Goal: Information Seeking & Learning: Learn about a topic

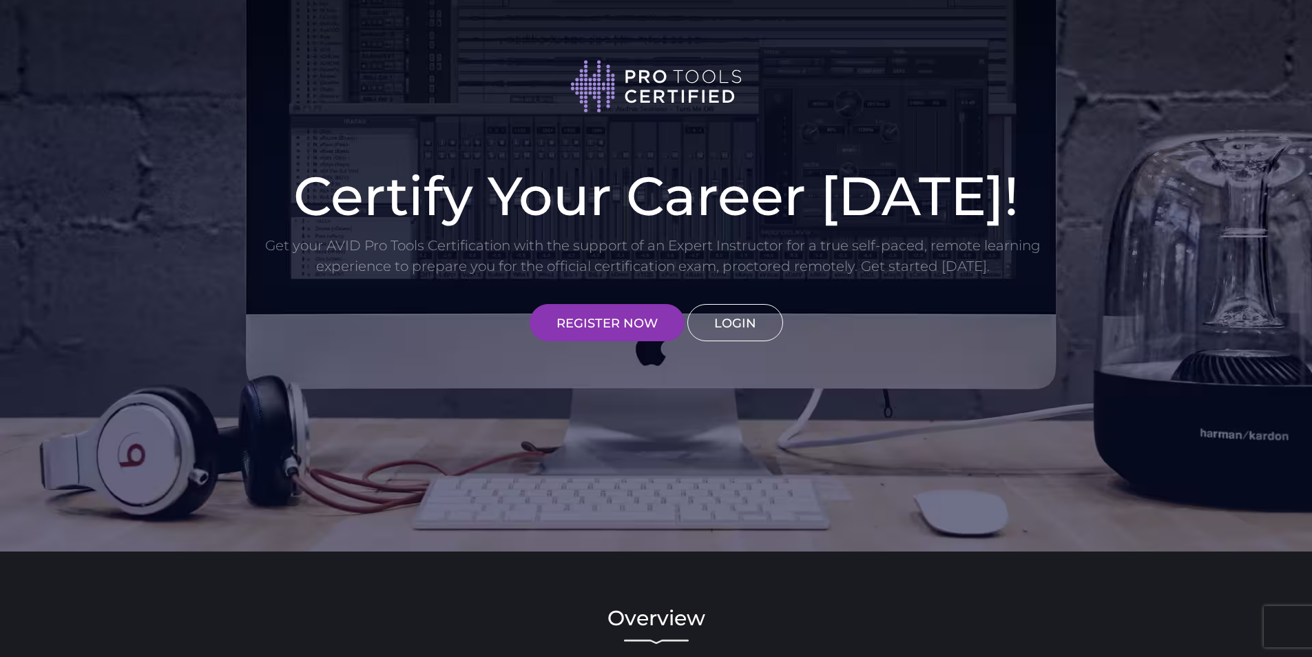
type input "[EMAIL_ADDRESS][DOMAIN_NAME]"
click at [744, 320] on link "LOGIN" at bounding box center [736, 322] width 96 height 37
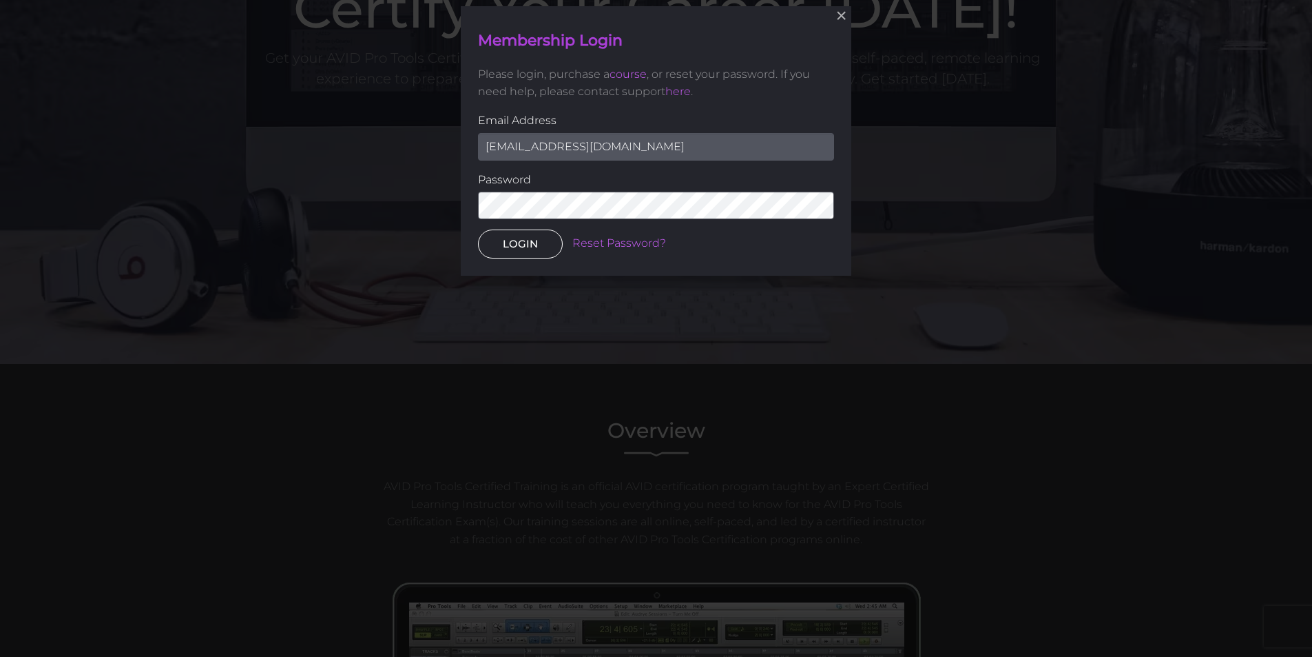
scroll to position [189, 0]
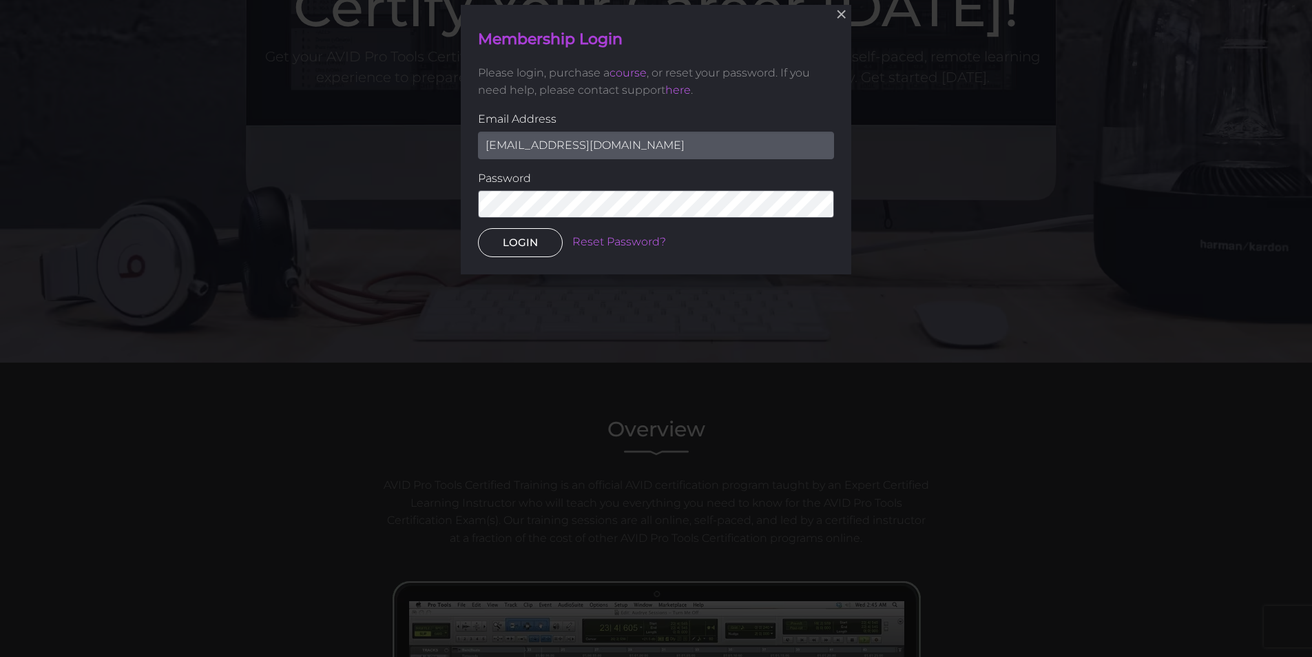
click at [508, 243] on button "LOGIN" at bounding box center [520, 242] width 85 height 29
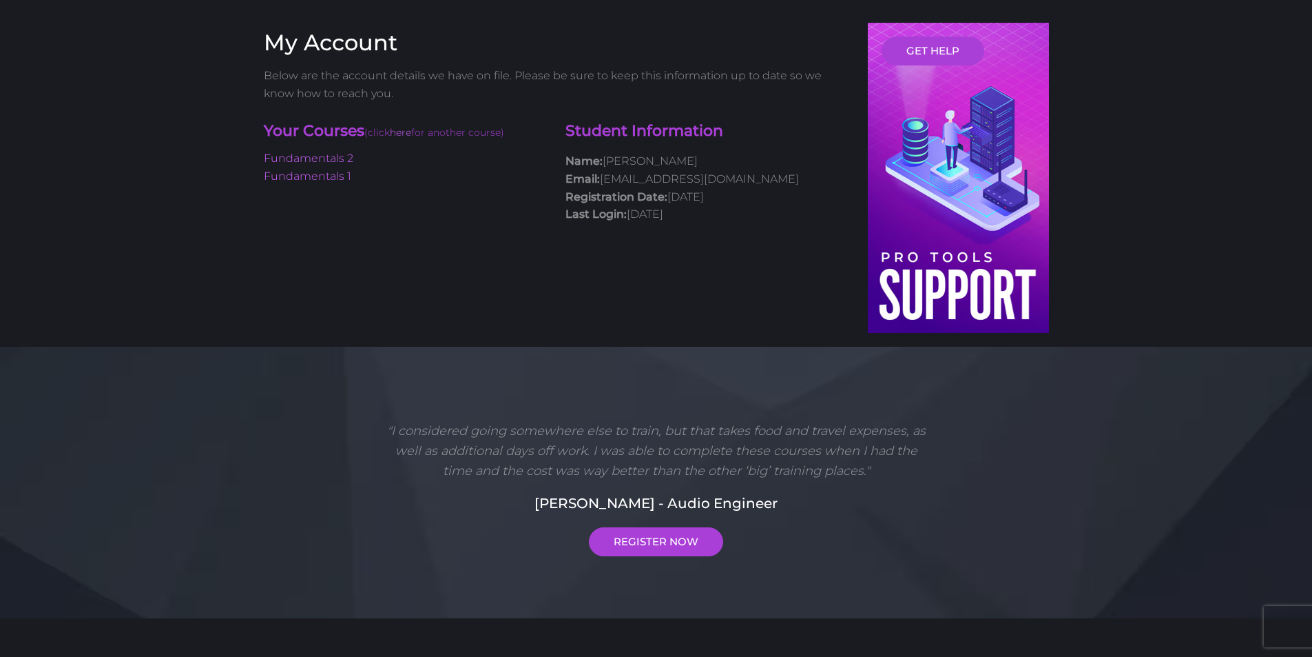
scroll to position [114, 0]
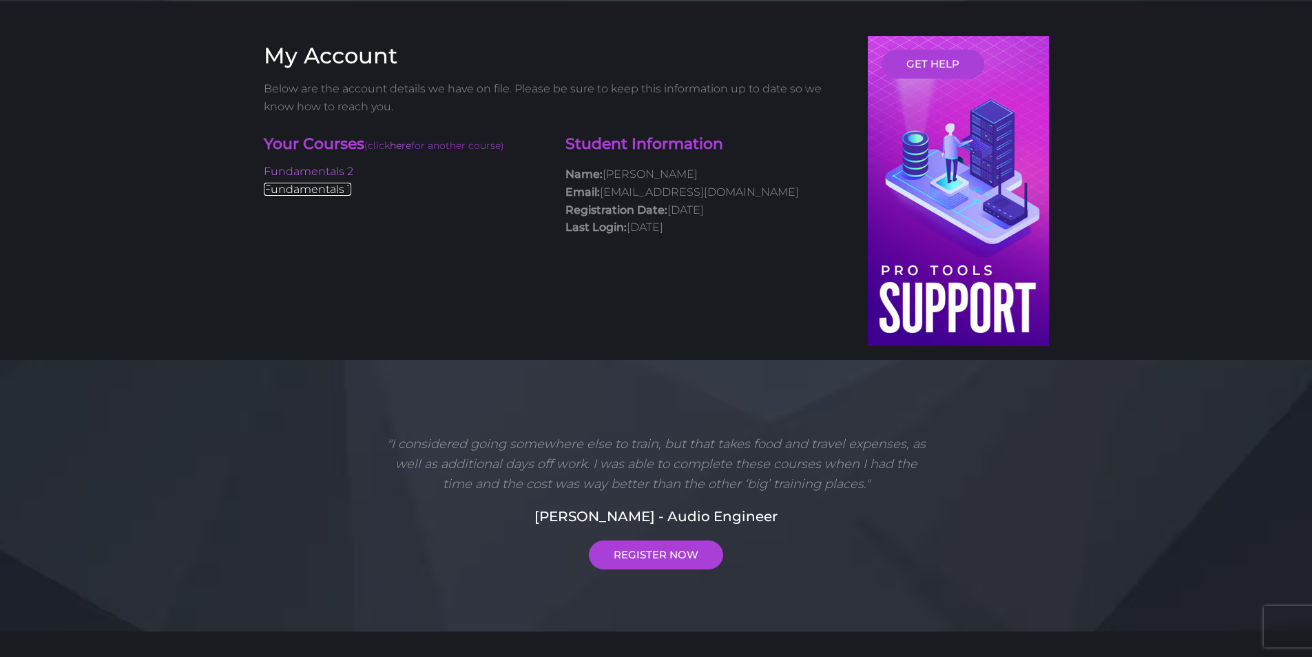
click at [311, 183] on link "Fundamentals 1" at bounding box center [307, 189] width 87 height 13
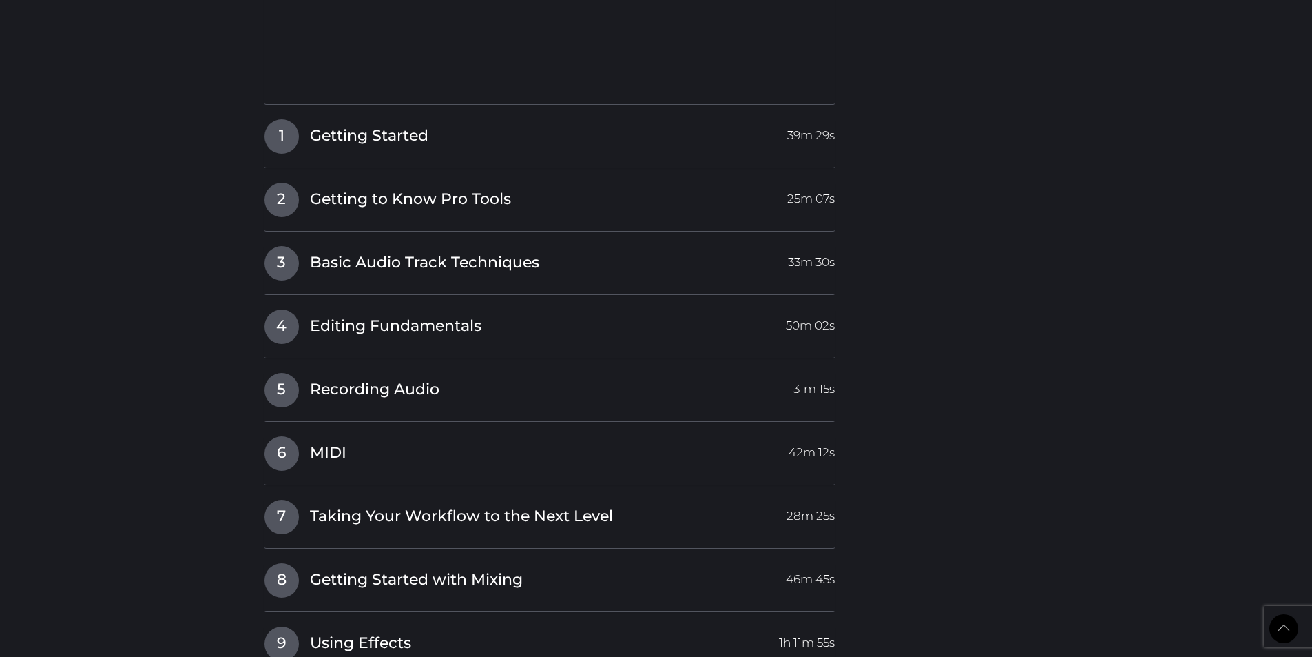
scroll to position [1929, 0]
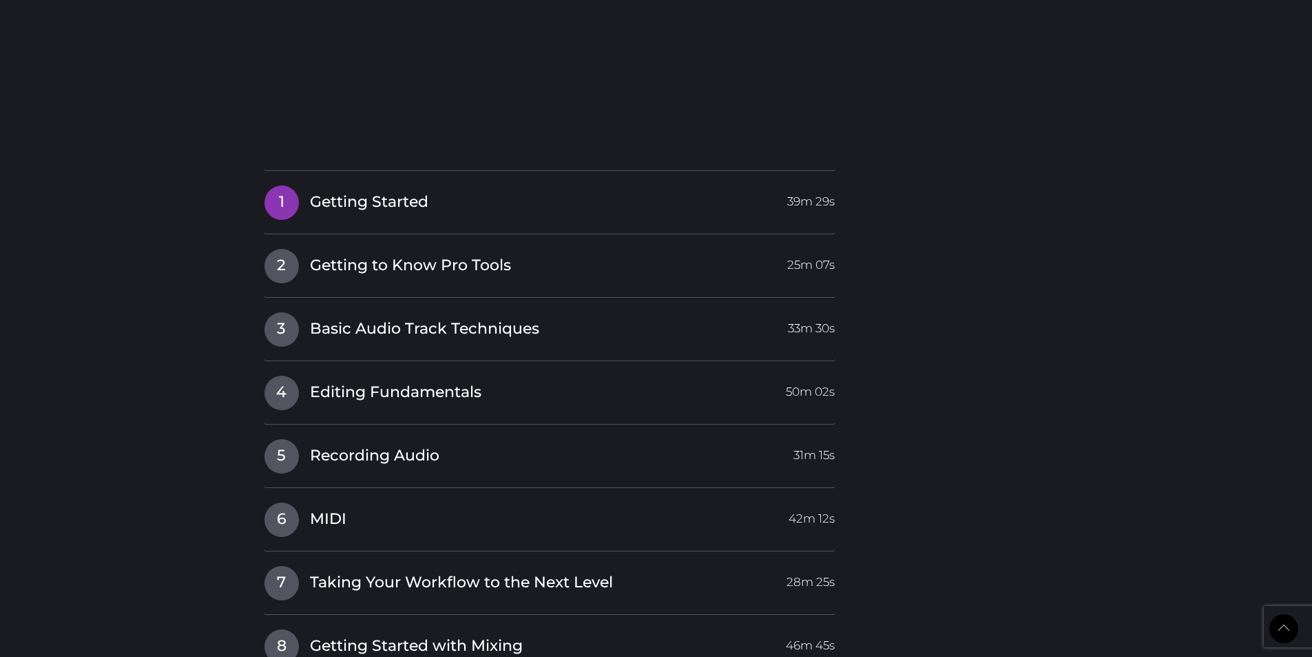
click at [323, 192] on span "Getting Started" at bounding box center [369, 202] width 118 height 21
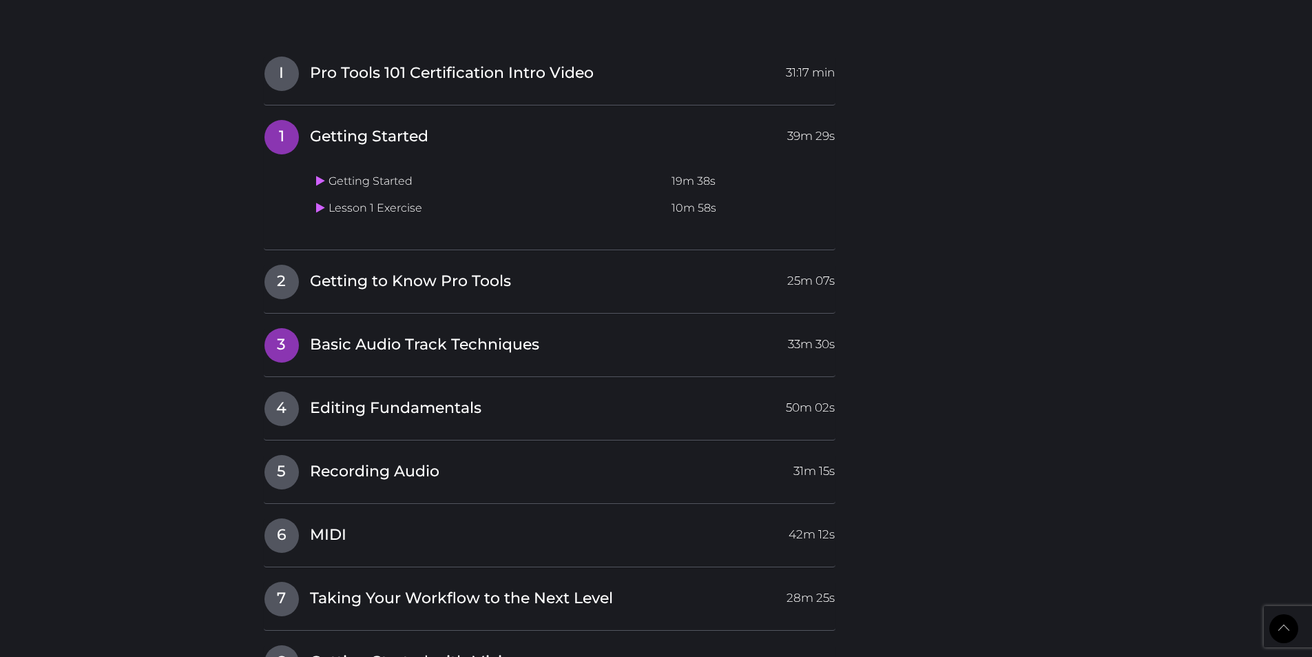
scroll to position [1722, 0]
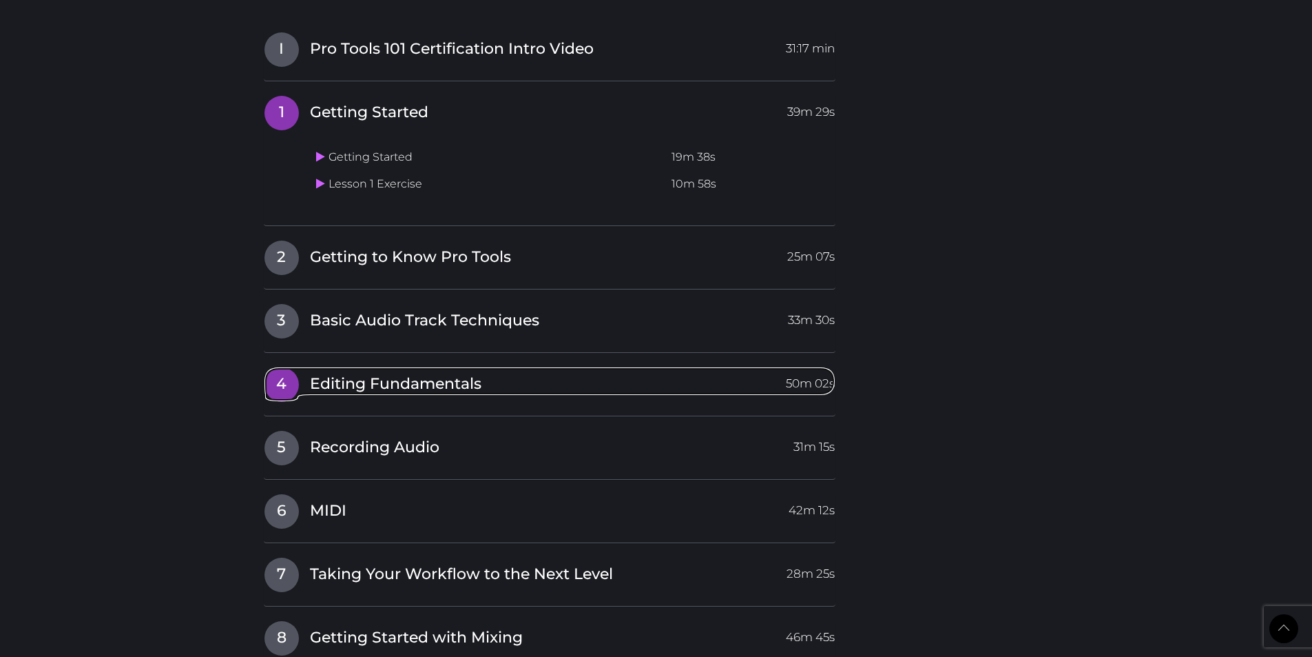
click at [376, 373] on span "Editing Fundamentals" at bounding box center [396, 383] width 172 height 21
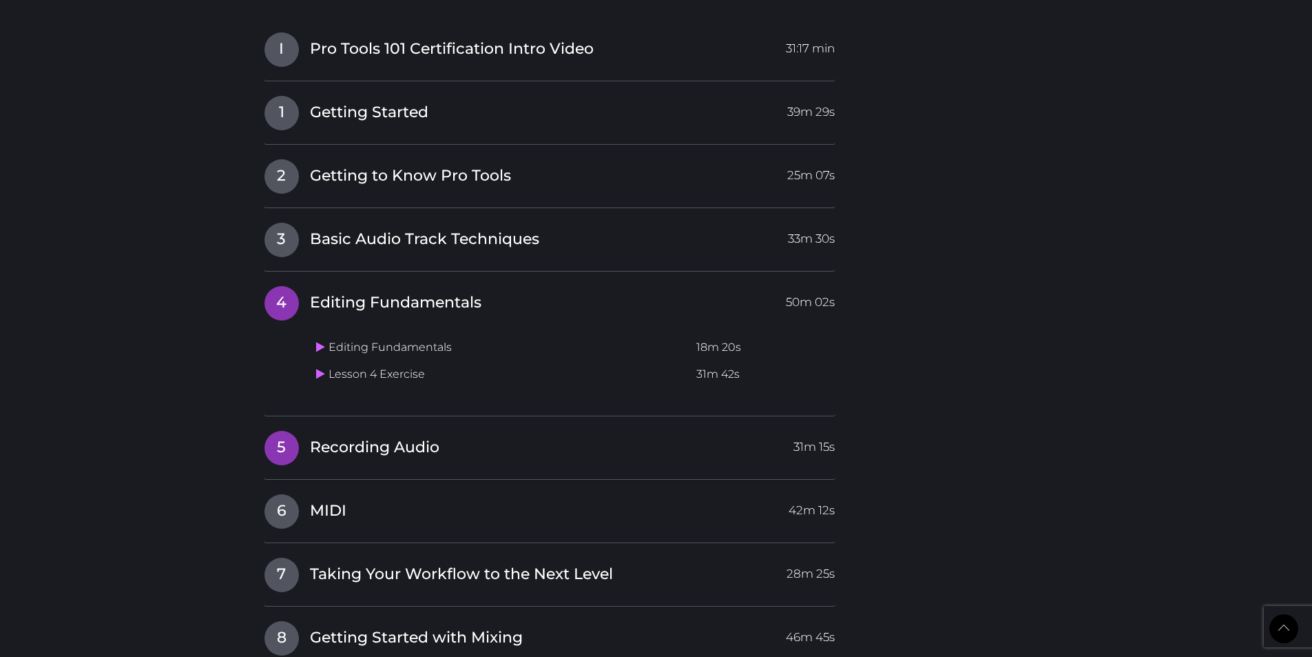
click at [360, 437] on span "Recording Audio" at bounding box center [375, 447] width 130 height 21
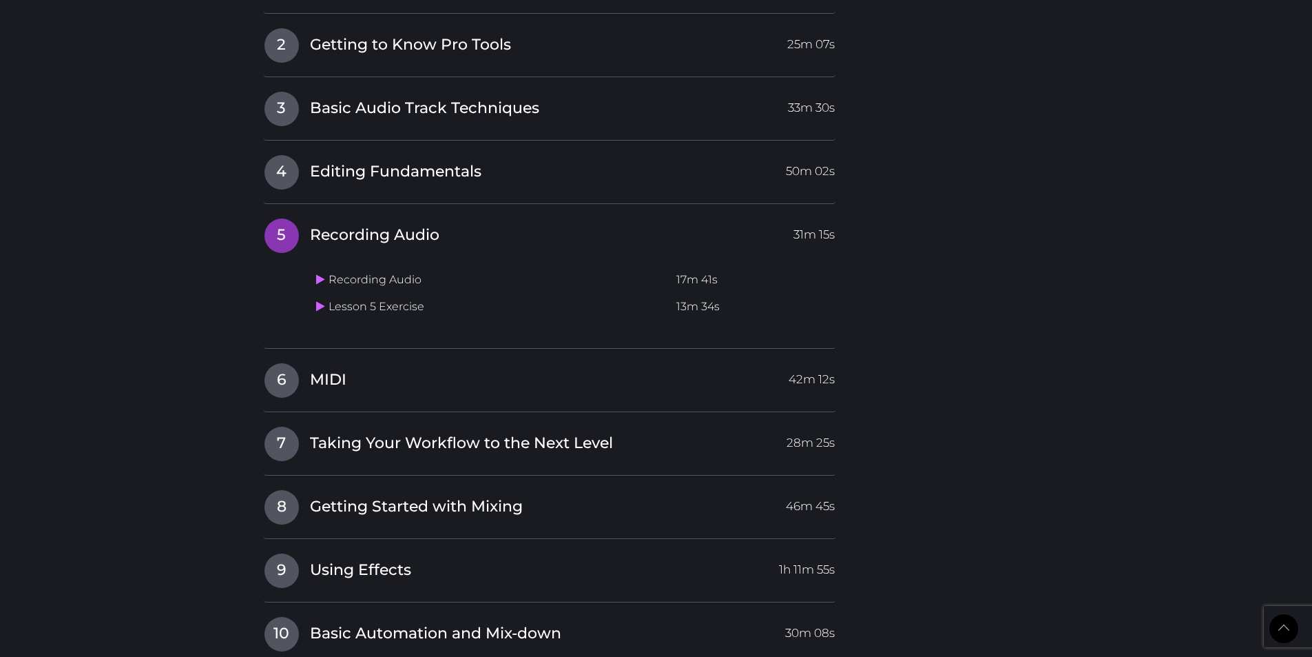
scroll to position [1859, 0]
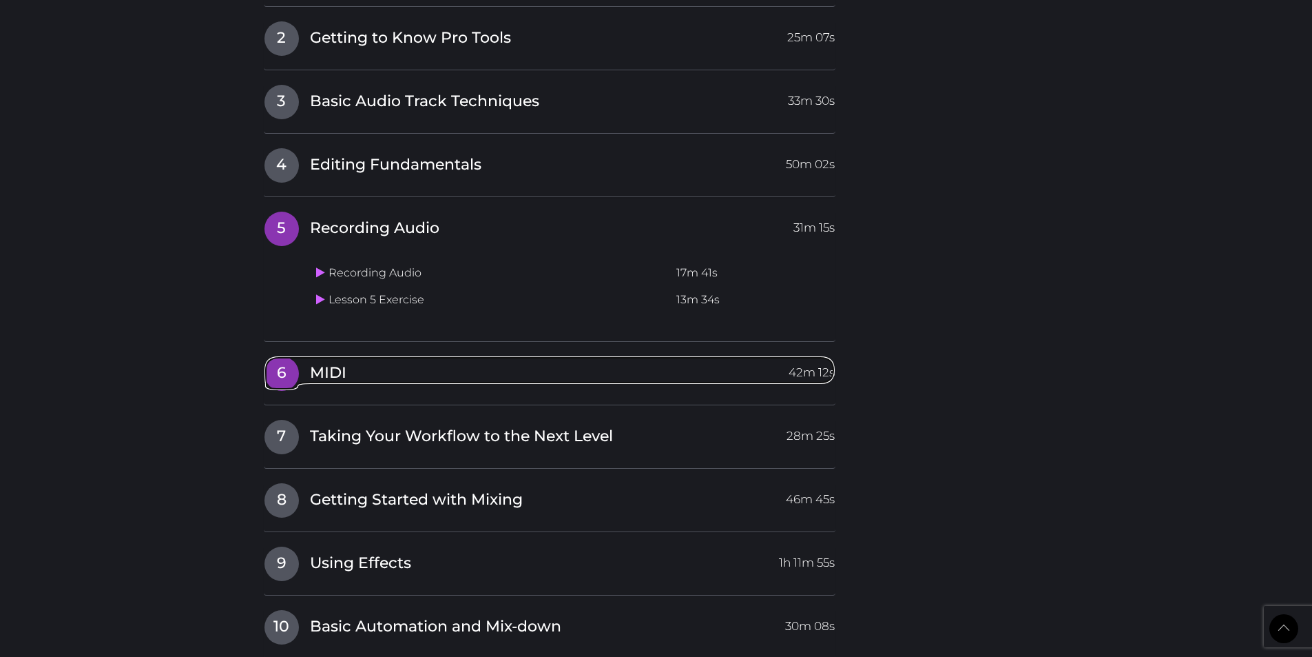
click at [333, 362] on span "MIDI" at bounding box center [328, 372] width 37 height 21
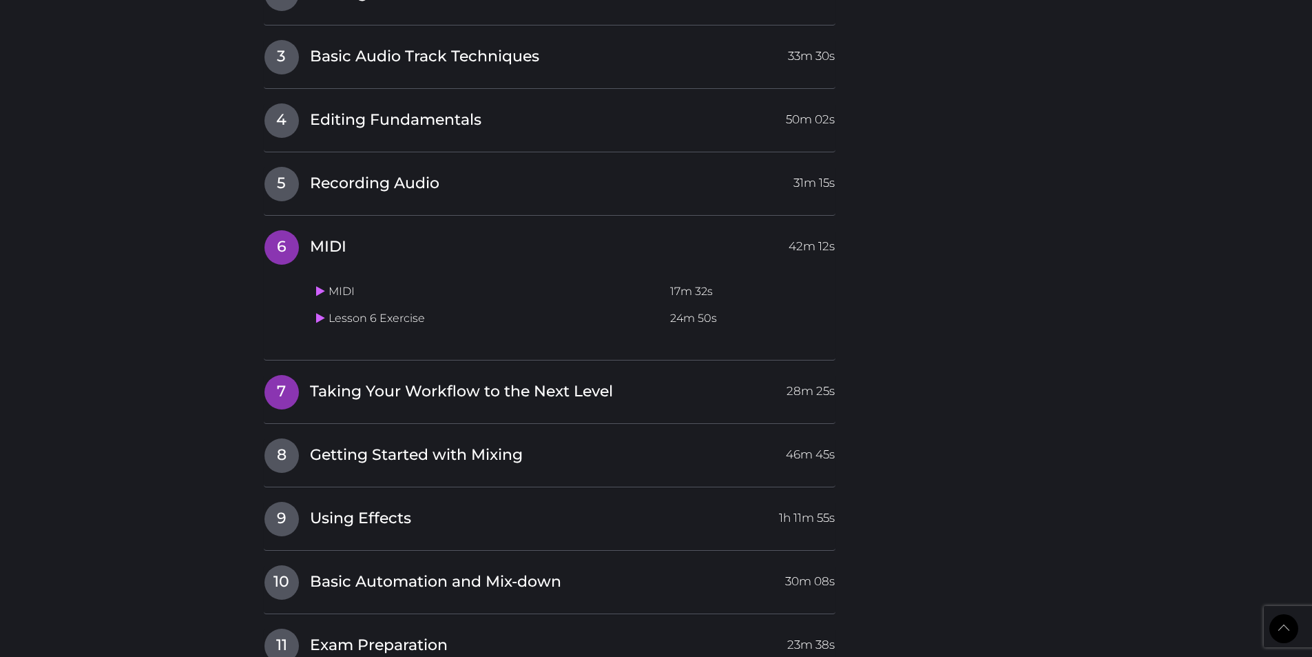
scroll to position [1928, 0]
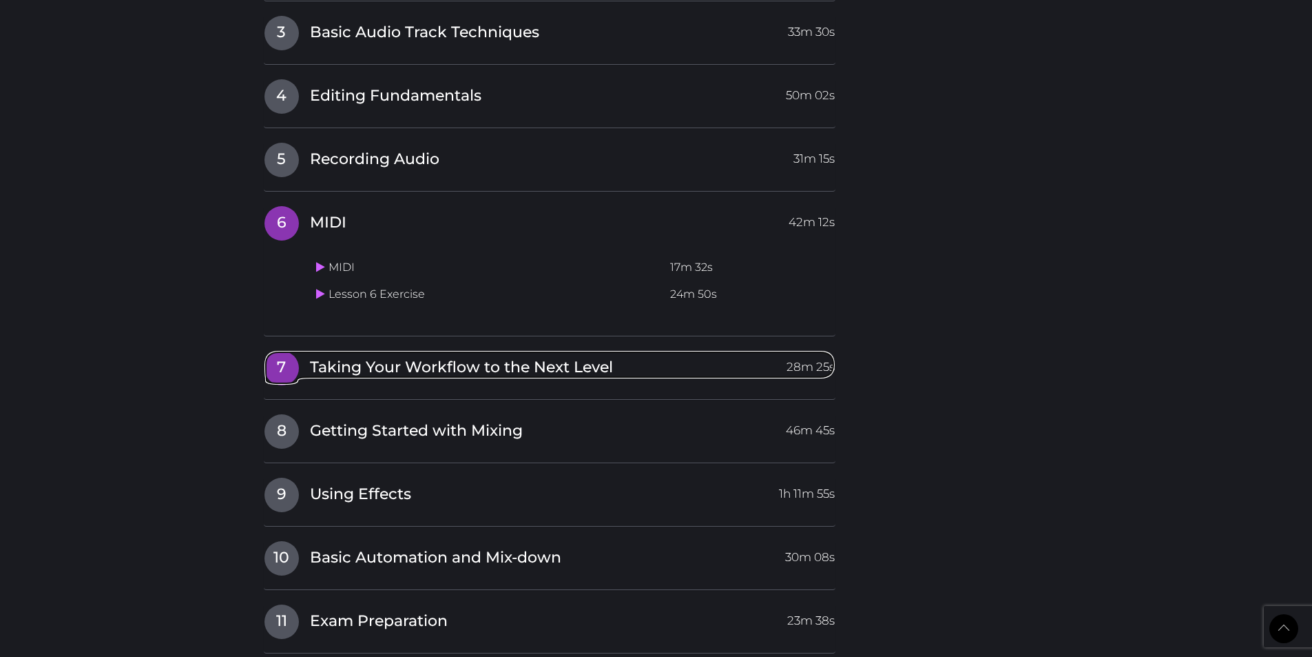
click at [382, 357] on span "Taking Your Workflow to the Next Level" at bounding box center [461, 367] width 303 height 21
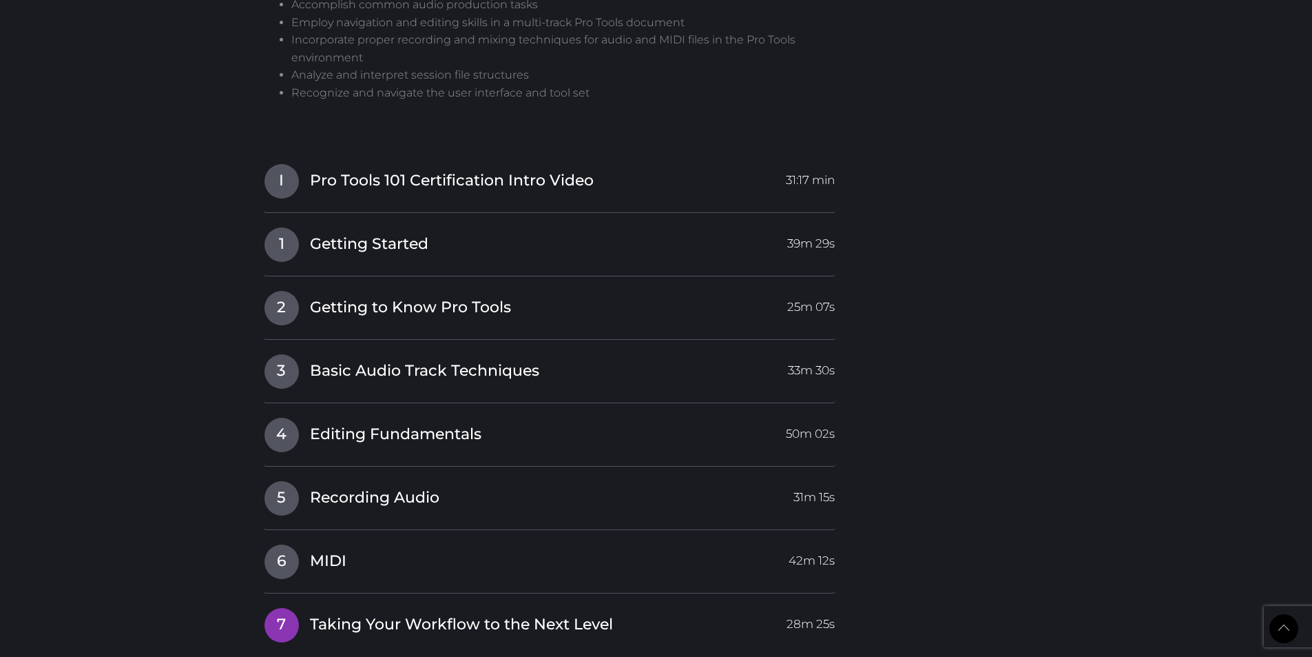
scroll to position [1515, 0]
